Goal: Transaction & Acquisition: Purchase product/service

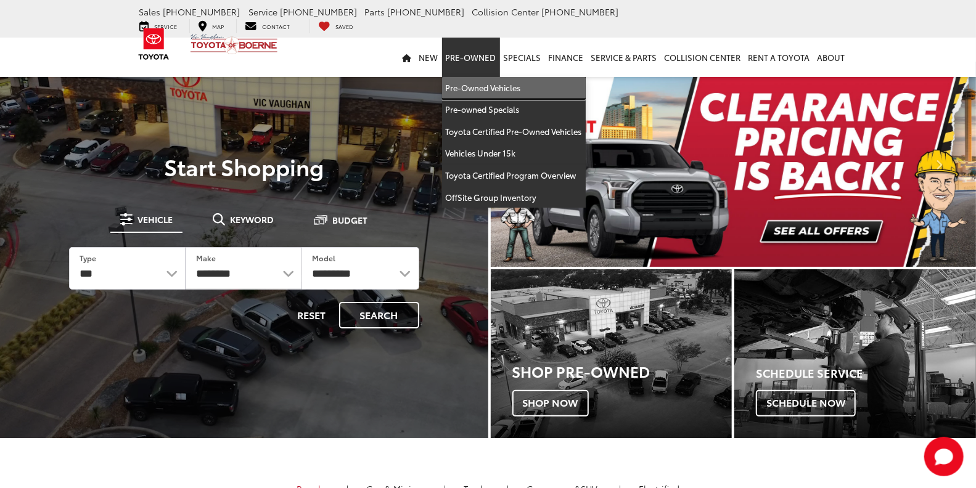
click at [489, 77] on link "Pre-Owned Vehicles" at bounding box center [514, 88] width 144 height 22
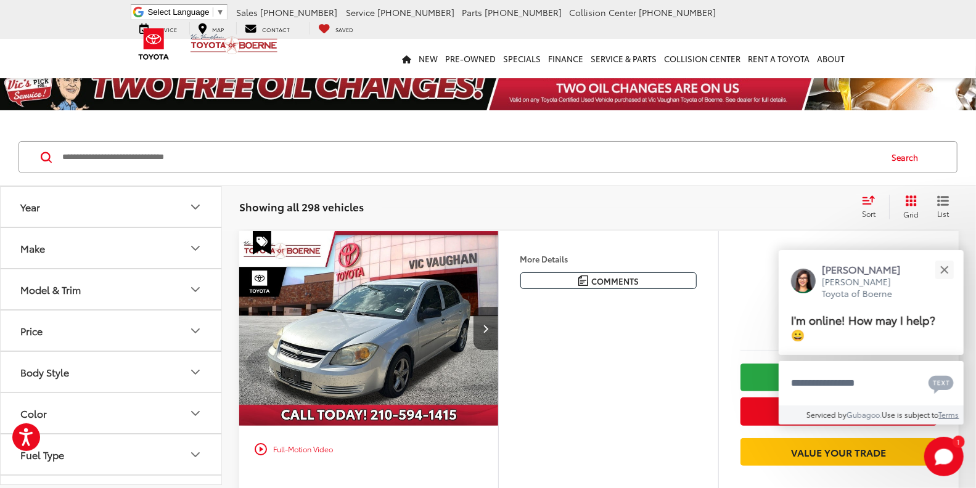
drag, startPoint x: 216, startPoint y: 139, endPoint x: 226, endPoint y: 153, distance: 17.6
click at [226, 152] on div "Search" at bounding box center [488, 157] width 976 height 57
click at [226, 153] on input "Search by Make, Model, or Keyword" at bounding box center [470, 157] width 819 height 30
type input "********"
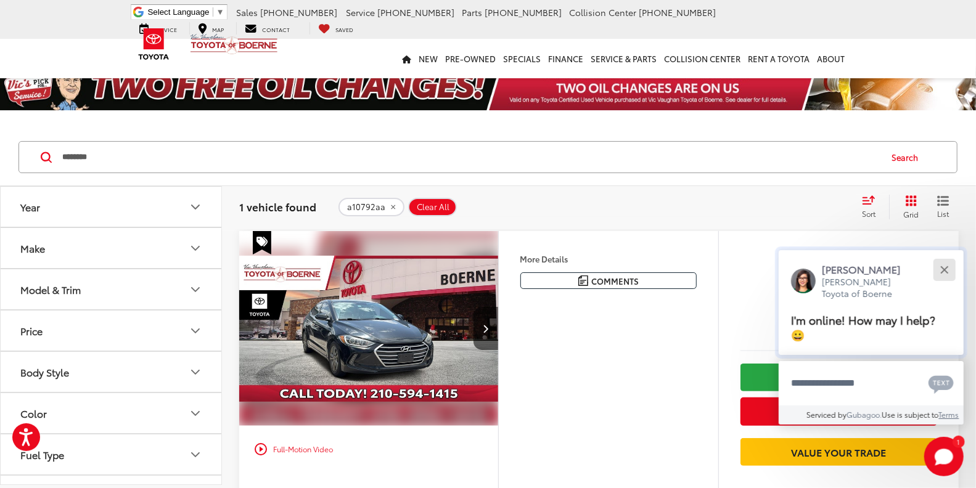
click at [944, 267] on div "Close" at bounding box center [944, 270] width 8 height 8
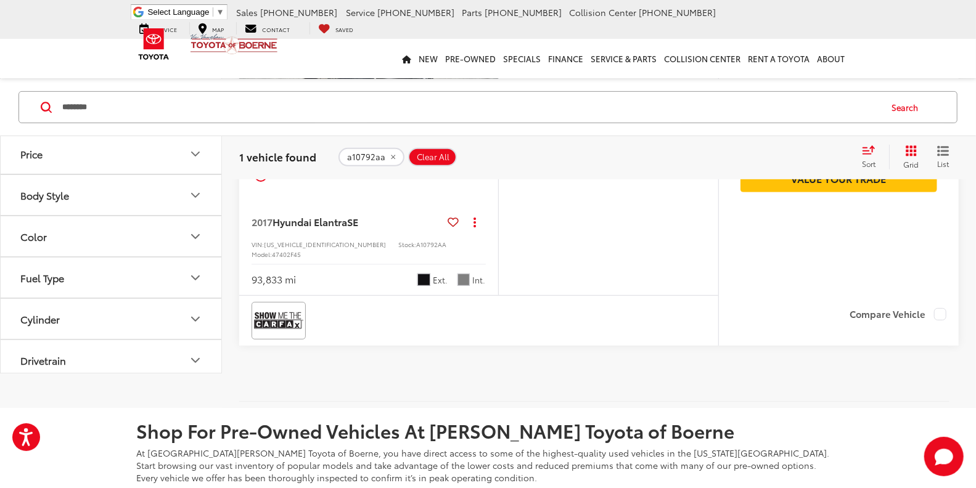
scroll to position [205, 0]
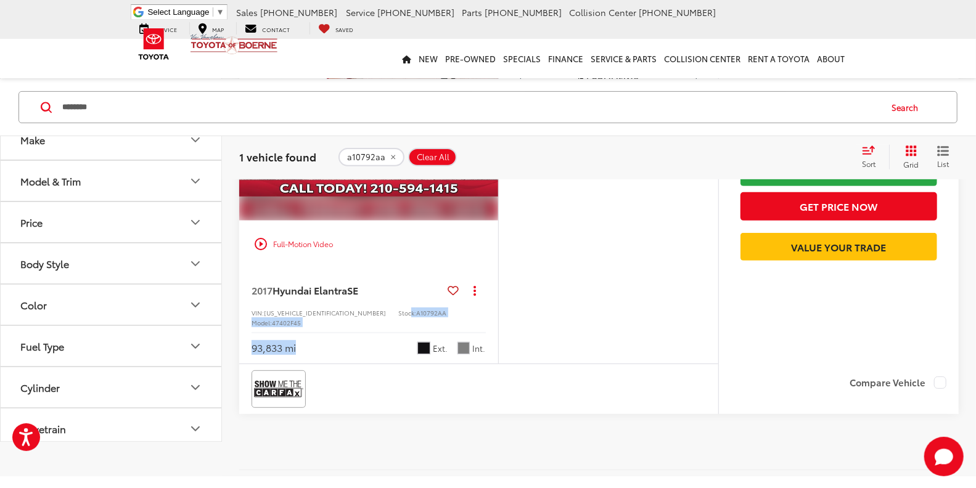
drag, startPoint x: 354, startPoint y: 317, endPoint x: 391, endPoint y: 321, distance: 37.1
click at [391, 321] on div "2017 Hyundai Elantra SE Copy Link Share Print View Details VIN: [US_VEHICLE_IDE…" at bounding box center [368, 316] width 259 height 97
drag, startPoint x: 392, startPoint y: 312, endPoint x: 362, endPoint y: 313, distance: 30.2
click at [362, 313] on div "VIN: [US_VEHICLE_IDENTIFICATION_NUMBER] Stock: A10792AA Model: 47402F45" at bounding box center [369, 317] width 234 height 19
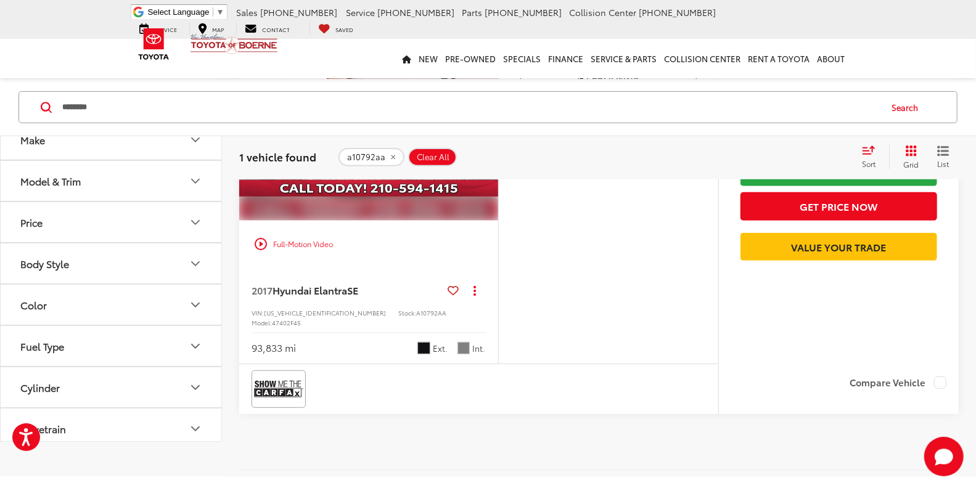
click at [537, 289] on div "More Details Comments Dealer Comments Clean CARFAX. 2017 Hyundai Elantra SE Pha…" at bounding box center [608, 195] width 220 height 338
drag, startPoint x: 393, startPoint y: 316, endPoint x: 364, endPoint y: 312, distance: 29.2
click at [364, 312] on div "VIN: [US_VEHICLE_IDENTIFICATION_NUMBER] Stock: A10792AA Model: 47402F45" at bounding box center [369, 317] width 234 height 19
click at [375, 319] on div "2017 Hyundai Elantra SE Copy Link Share Print View Details VIN: [US_VEHICLE_IDE…" at bounding box center [368, 316] width 259 height 97
drag, startPoint x: 393, startPoint y: 310, endPoint x: 362, endPoint y: 313, distance: 31.6
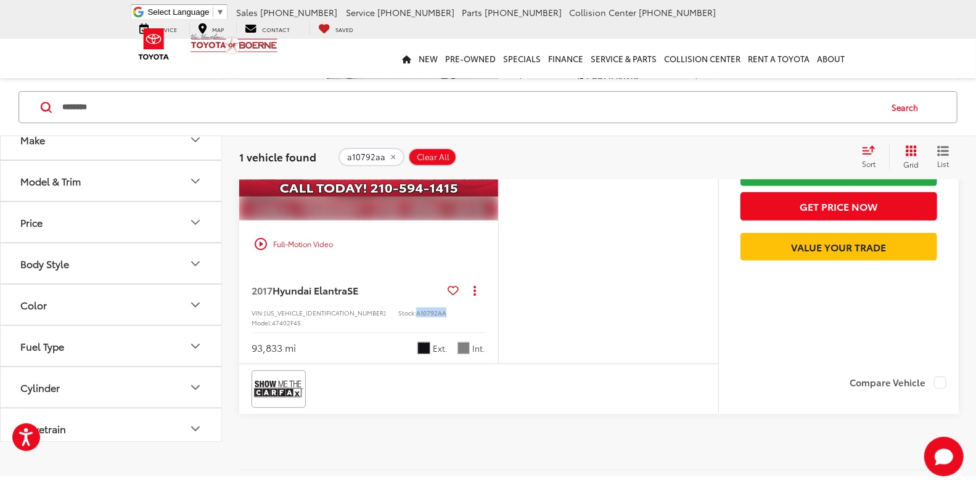
click at [362, 313] on div "VIN: [US_VEHICLE_IDENTIFICATION_NUMBER] Stock: A10792AA Model: 47402F45" at bounding box center [369, 317] width 234 height 19
click at [416, 311] on span "A10792AA" at bounding box center [431, 312] width 30 height 9
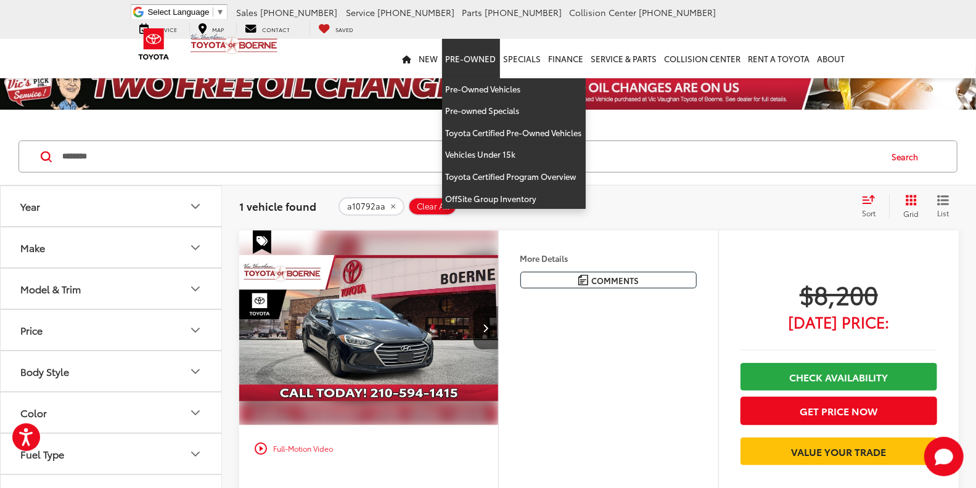
scroll to position [0, 0]
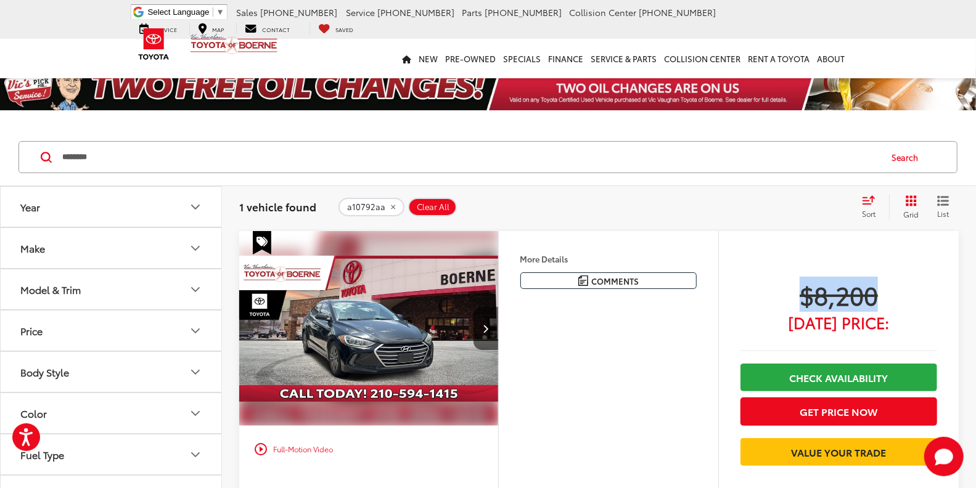
drag, startPoint x: 779, startPoint y: 274, endPoint x: 914, endPoint y: 295, distance: 136.6
click at [914, 295] on div "Track Price $8,200 [DATE] Price: Check Availability Get Price Now Value Your Tr…" at bounding box center [838, 402] width 240 height 342
click at [914, 293] on span "$8,200" at bounding box center [838, 294] width 197 height 31
drag, startPoint x: 904, startPoint y: 293, endPoint x: 774, endPoint y: 269, distance: 133.0
click at [774, 269] on div "Track Price $8,200 [DATE] Price: Check Availability Get Price Now Value Your Tr…" at bounding box center [838, 402] width 240 height 342
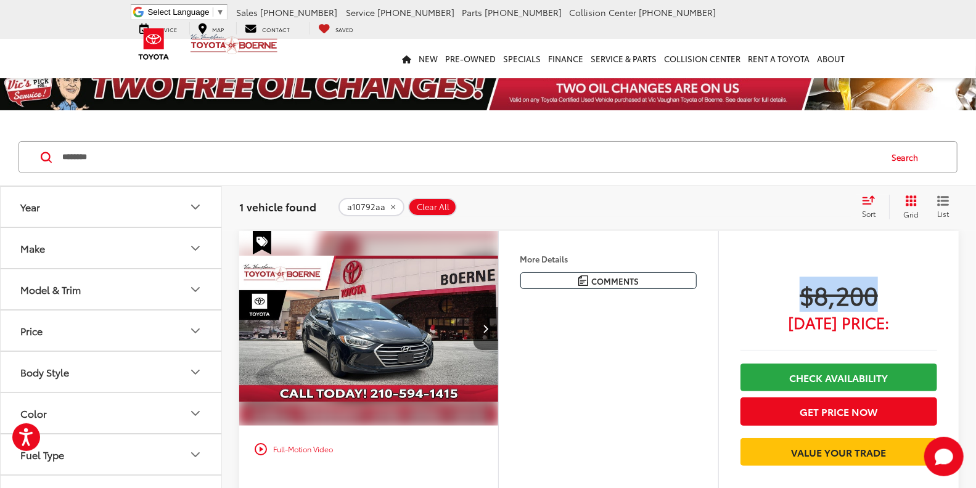
click at [769, 267] on div "Track Price $8,200 [DATE] Price: Check Availability Get Price Now Value Your Tr…" at bounding box center [838, 402] width 240 height 342
